Goal: Check status: Check status

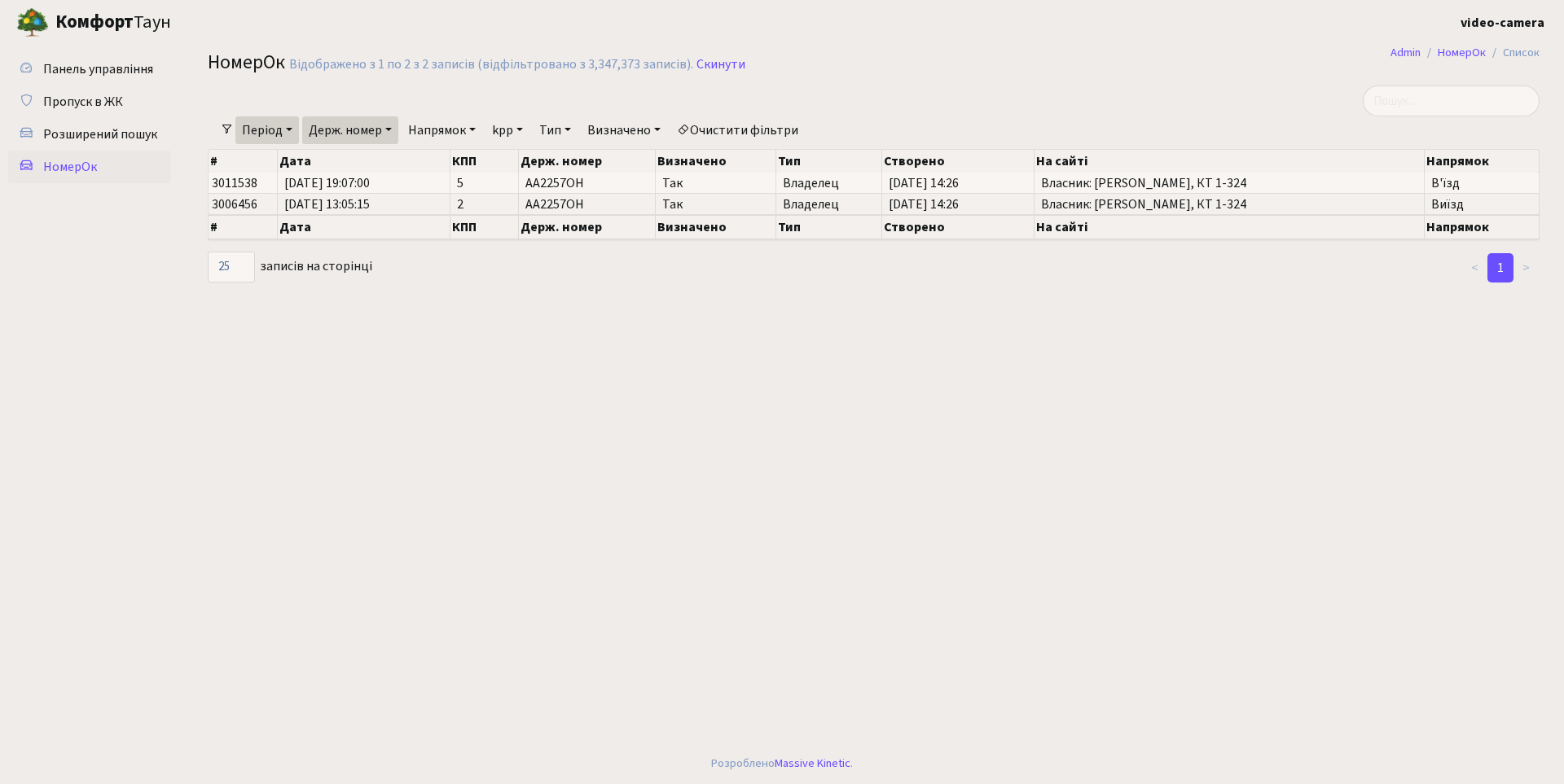
select select "25"
click at [288, 130] on link "Період" at bounding box center [267, 130] width 64 height 28
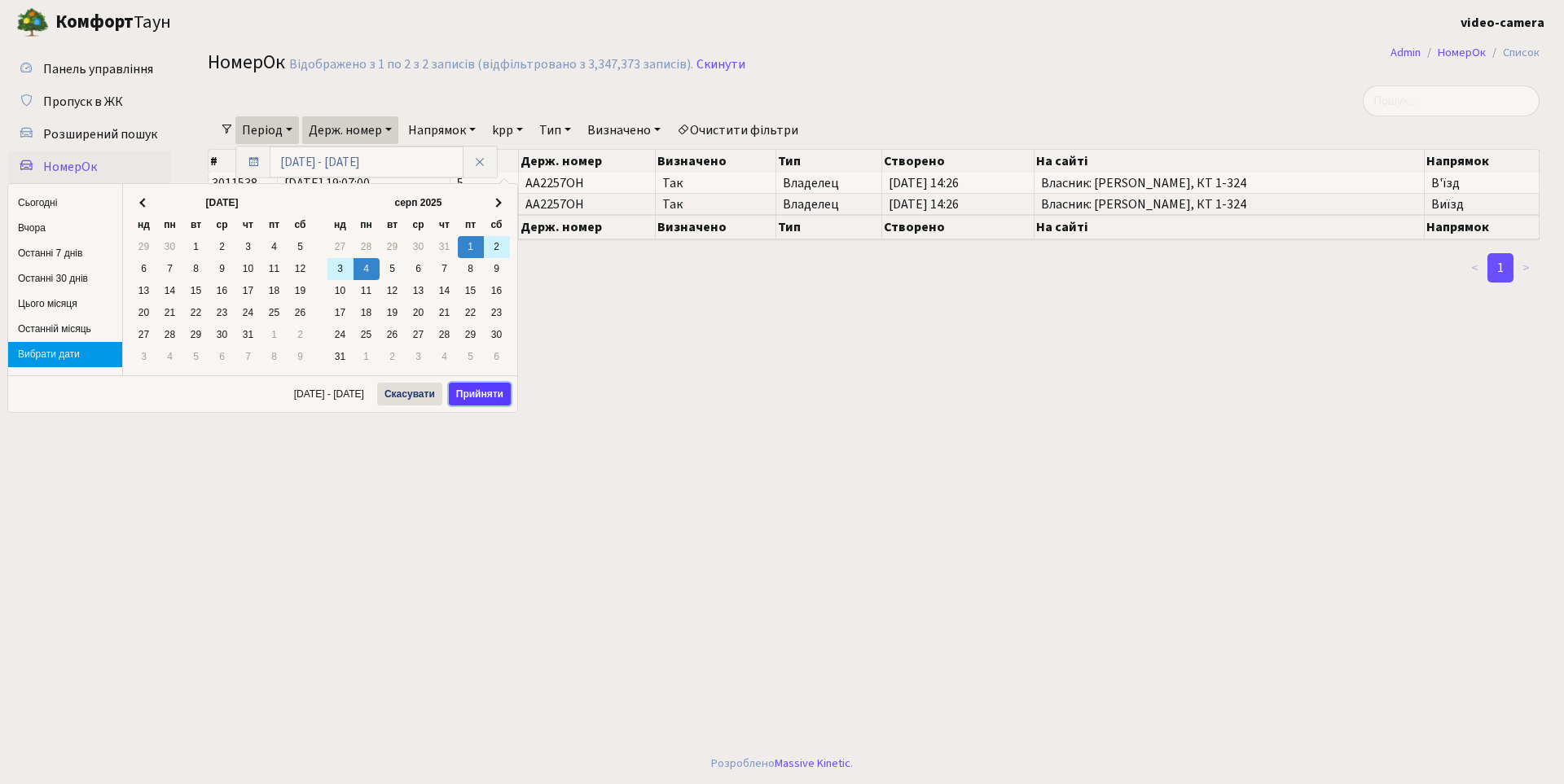
click at [498, 392] on button "Прийняти" at bounding box center [480, 394] width 62 height 23
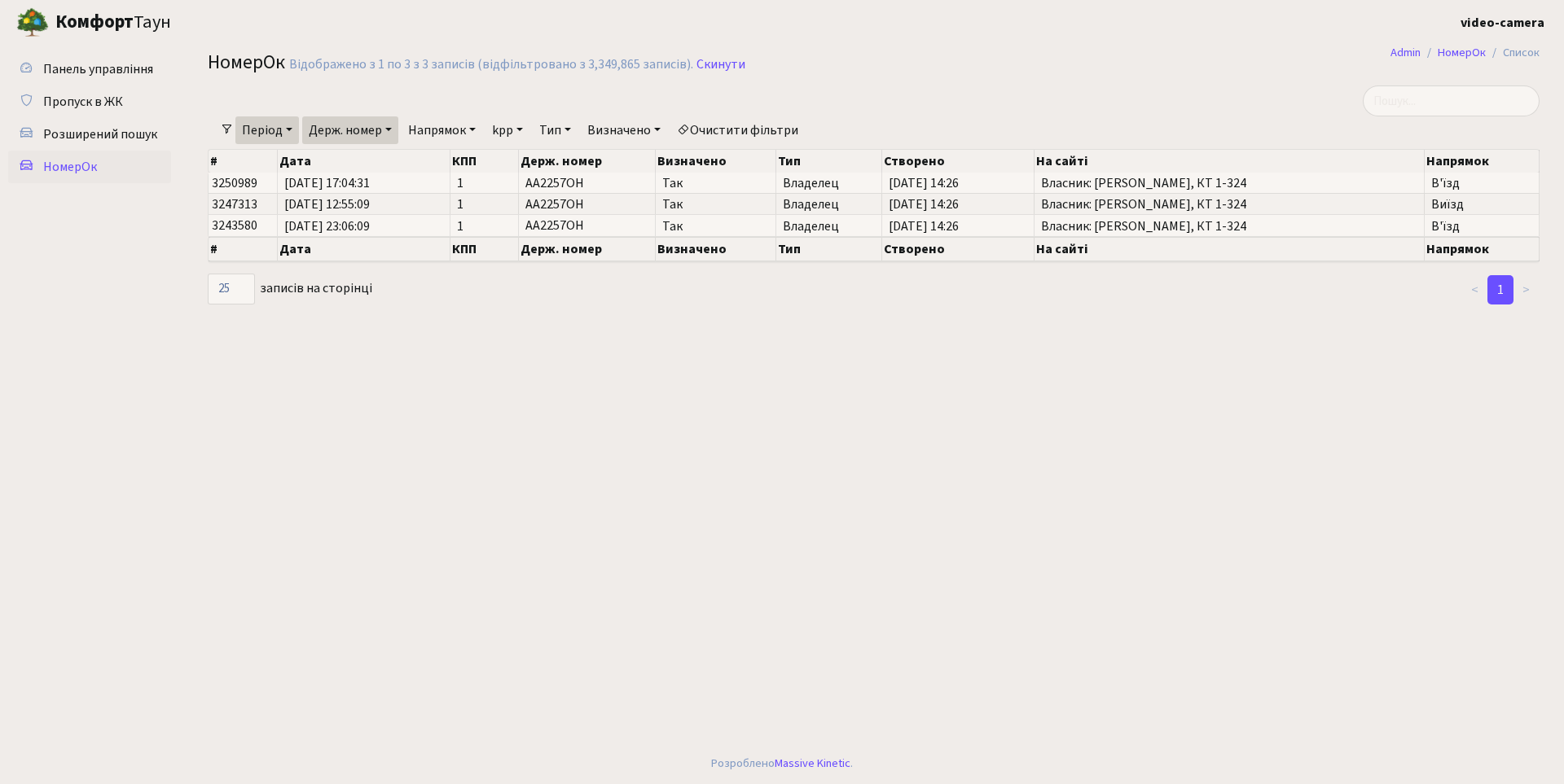
click at [478, 126] on link "Напрямок" at bounding box center [442, 130] width 81 height 28
click at [447, 230] on link "Виїзд" at bounding box center [466, 229] width 129 height 25
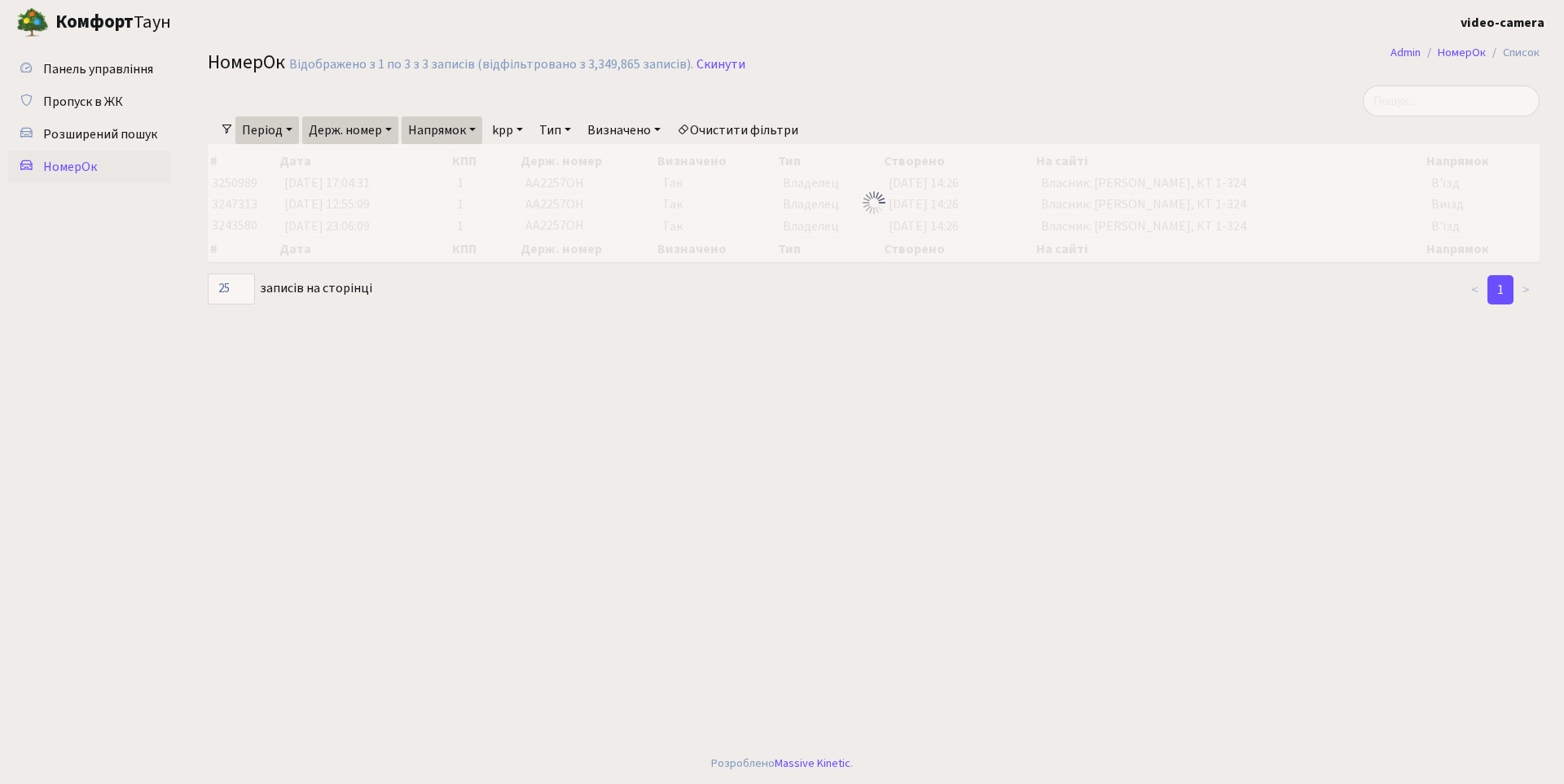
click at [476, 124] on link "Напрямок" at bounding box center [442, 130] width 81 height 28
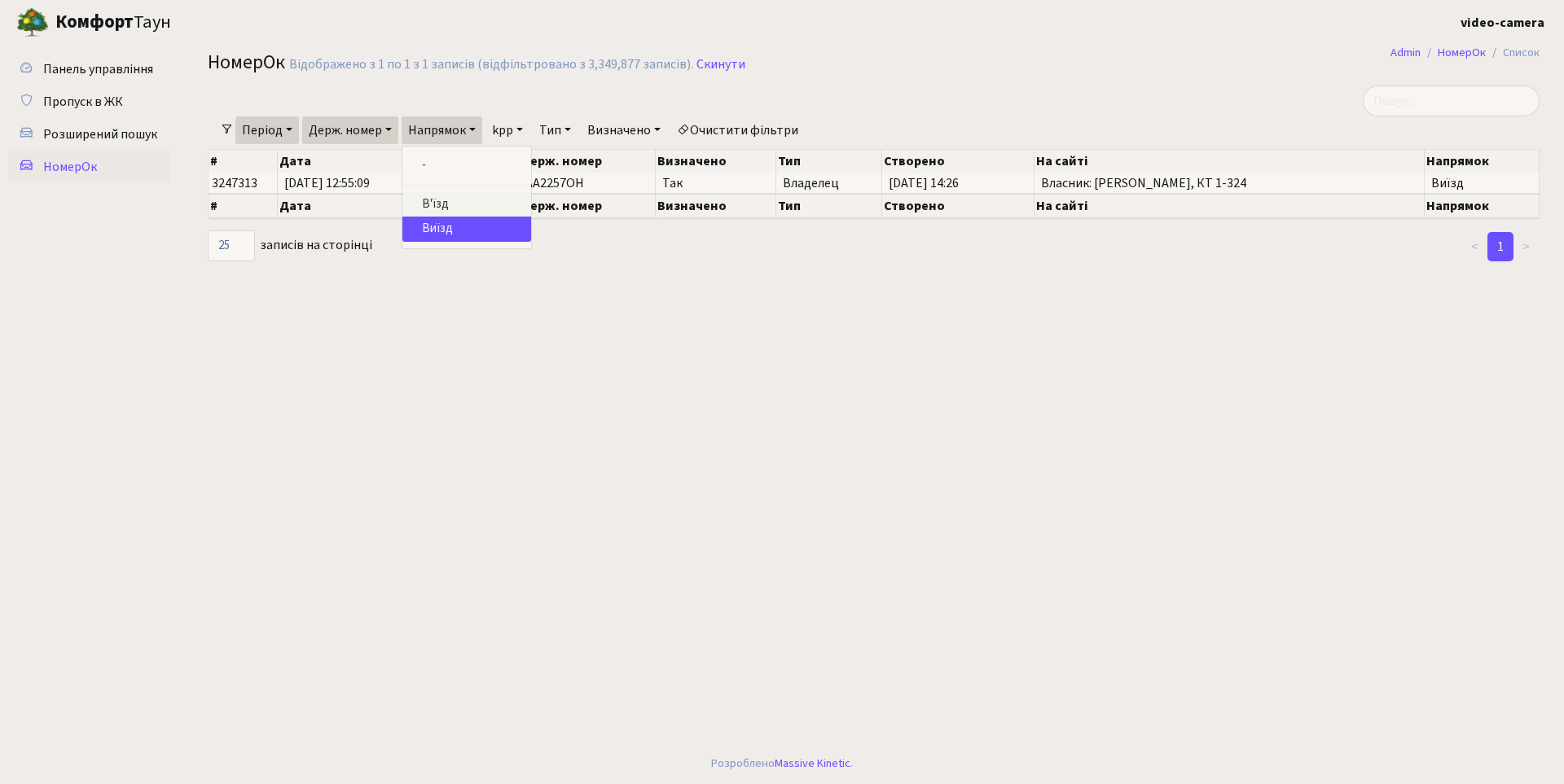
click at [467, 205] on link "В'їзд" at bounding box center [466, 204] width 129 height 25
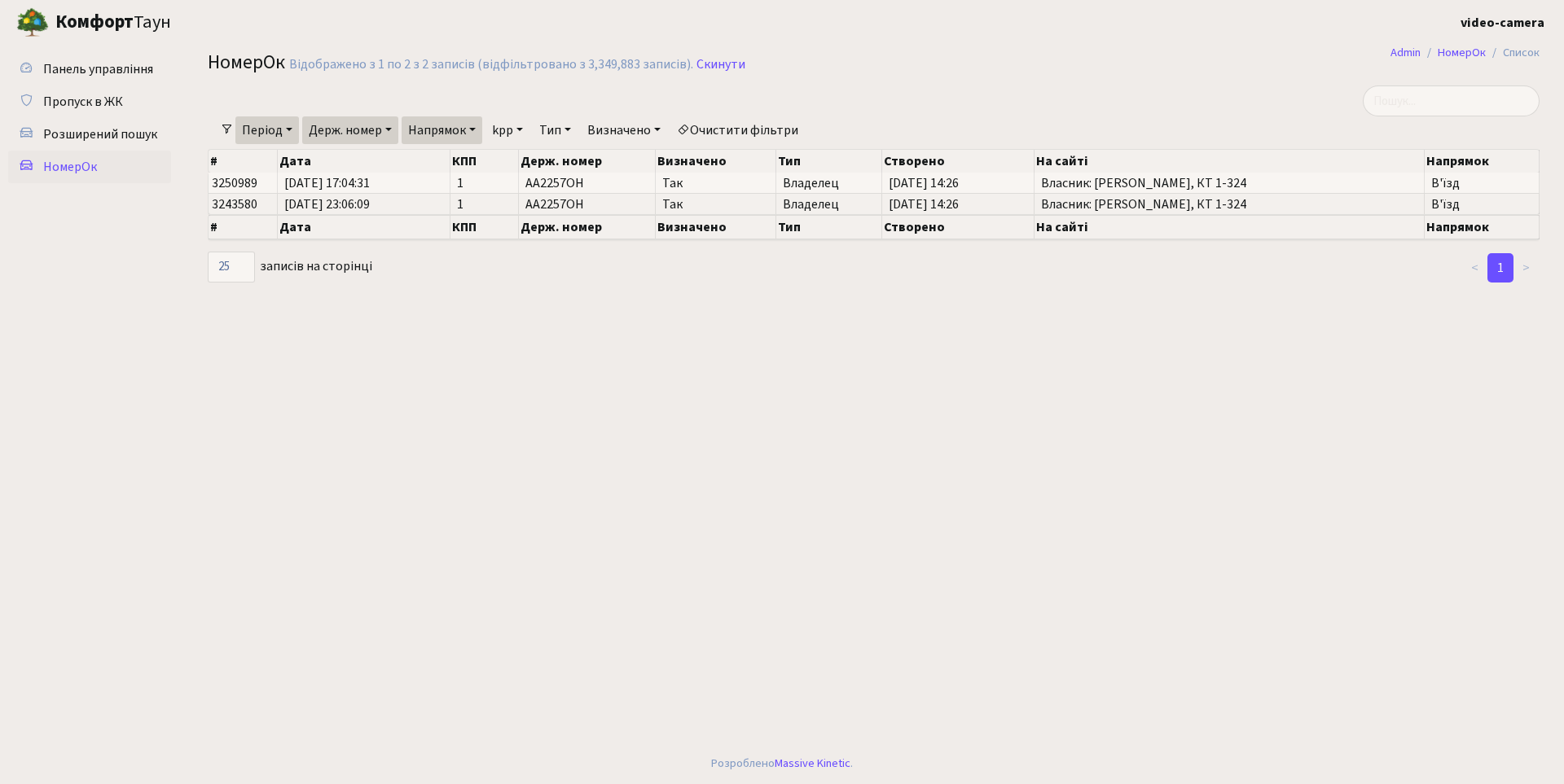
click at [287, 125] on link "Період" at bounding box center [267, 130] width 64 height 28
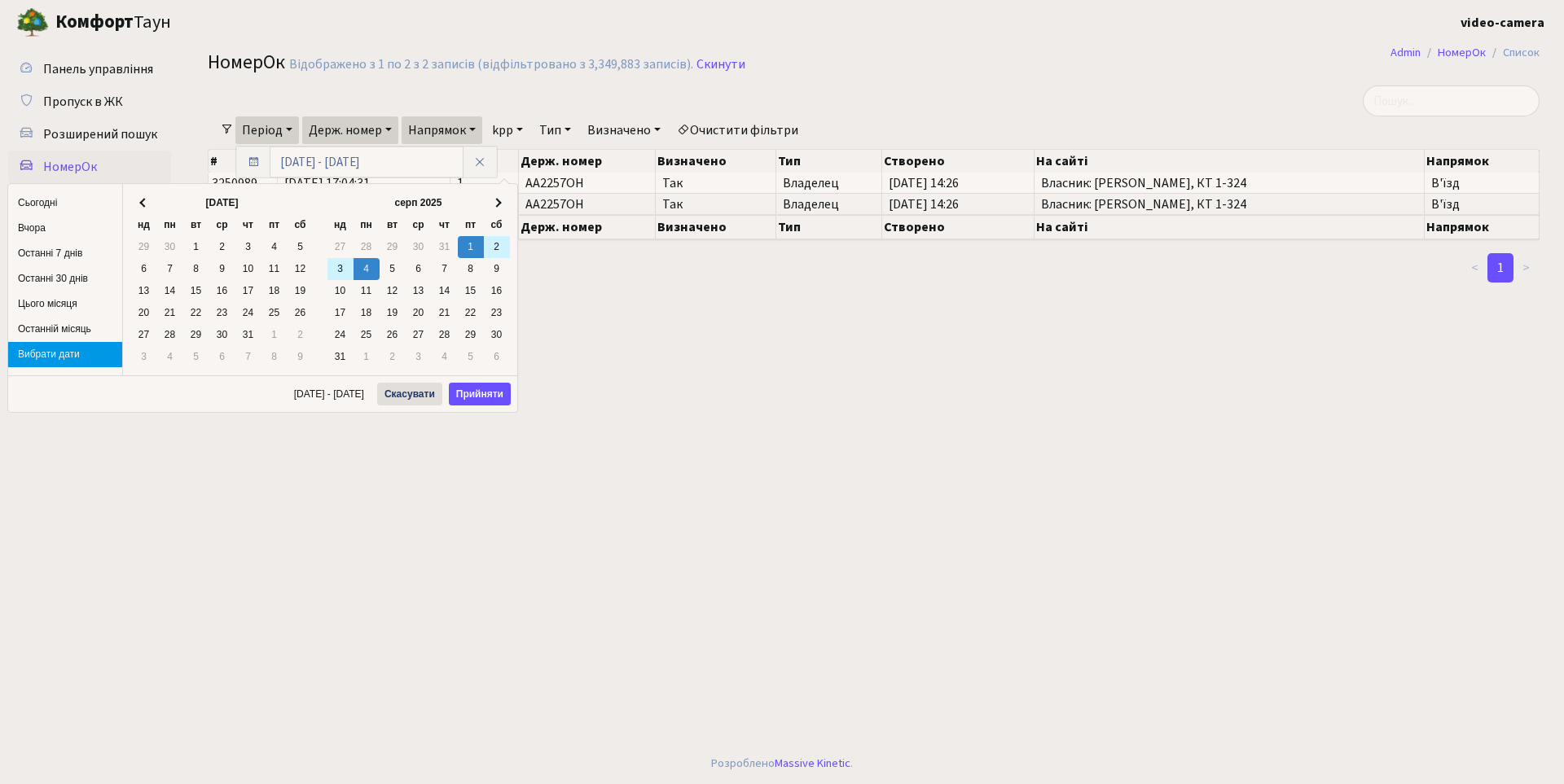
click at [958, 312] on main "Admin НомерОк Список НомерОк Відображено з 1 по 2 з 2 записів (відфільтровано з…" at bounding box center [873, 394] width 1381 height 699
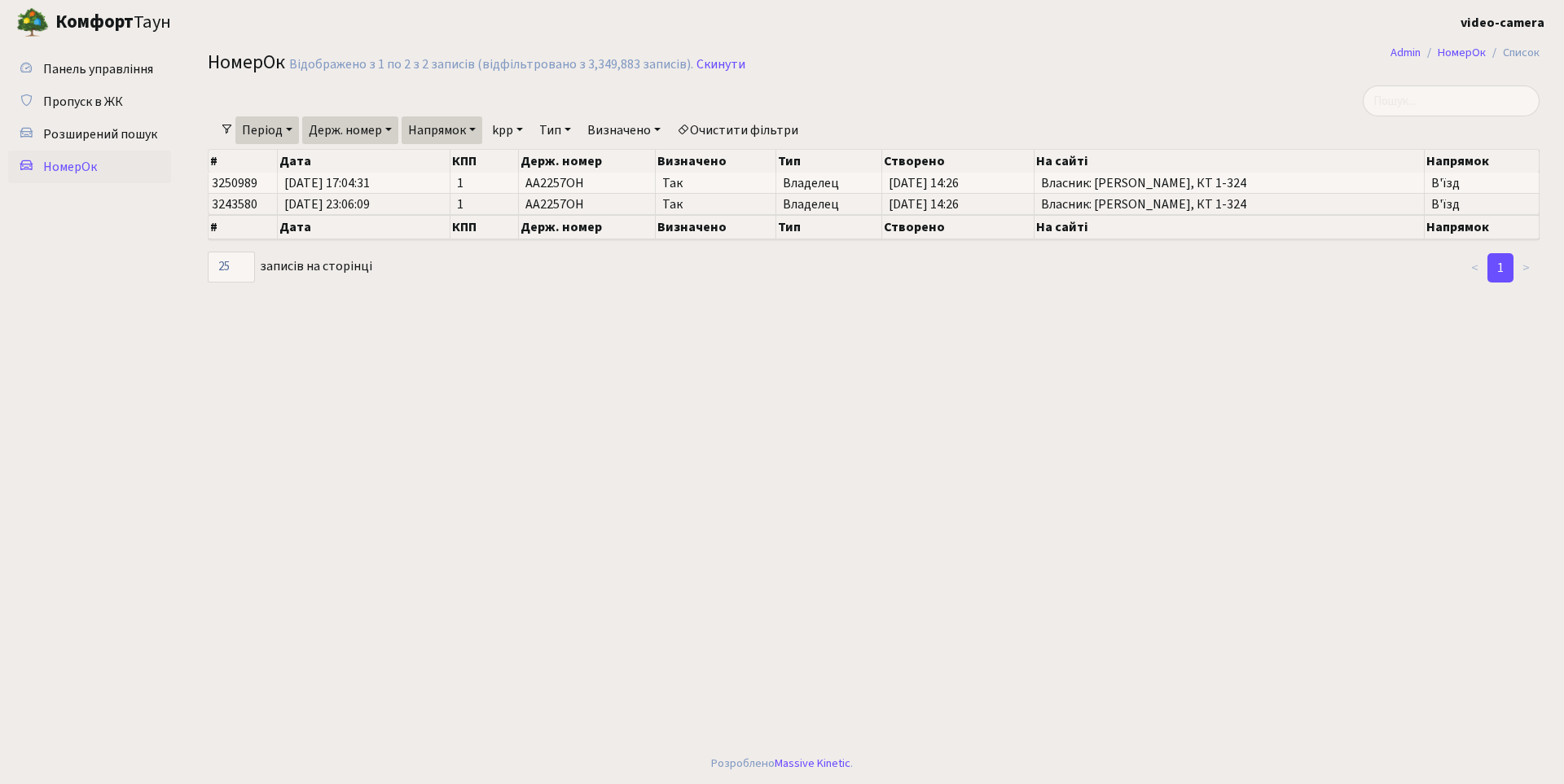
click at [476, 129] on link "Напрямок" at bounding box center [442, 130] width 81 height 28
click at [494, 177] on link "-" at bounding box center [466, 165] width 129 height 25
